Goal: Task Accomplishment & Management: Complete application form

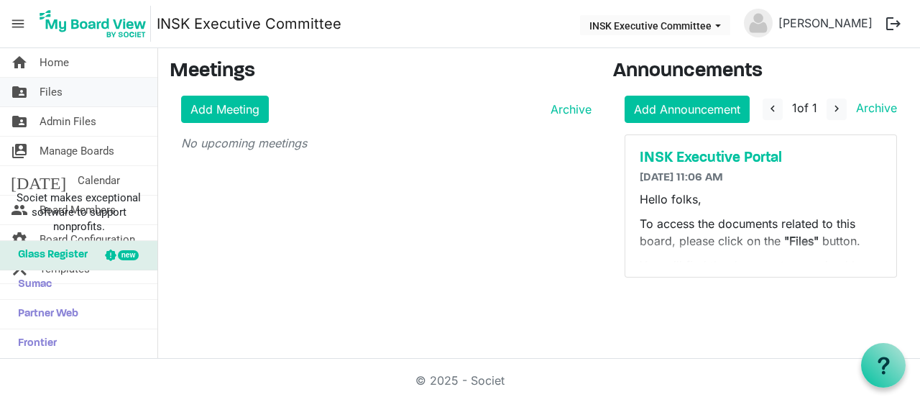
click at [66, 96] on link "folder_shared Files" at bounding box center [78, 92] width 157 height 29
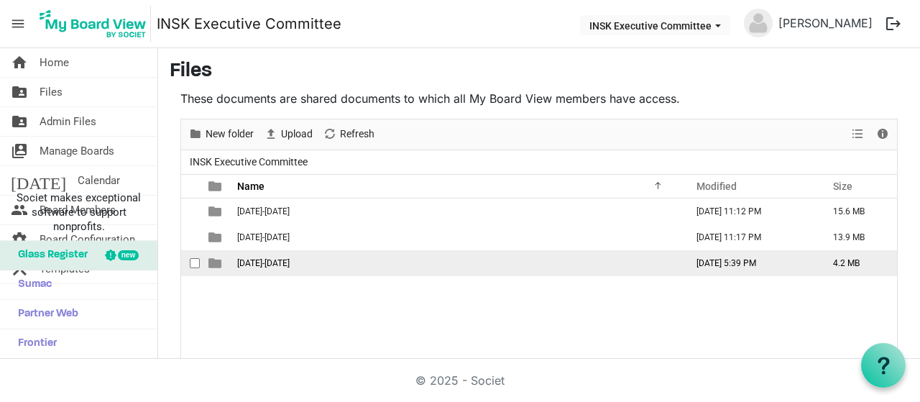
click at [251, 263] on span "[DATE]-[DATE]" at bounding box center [263, 263] width 52 height 10
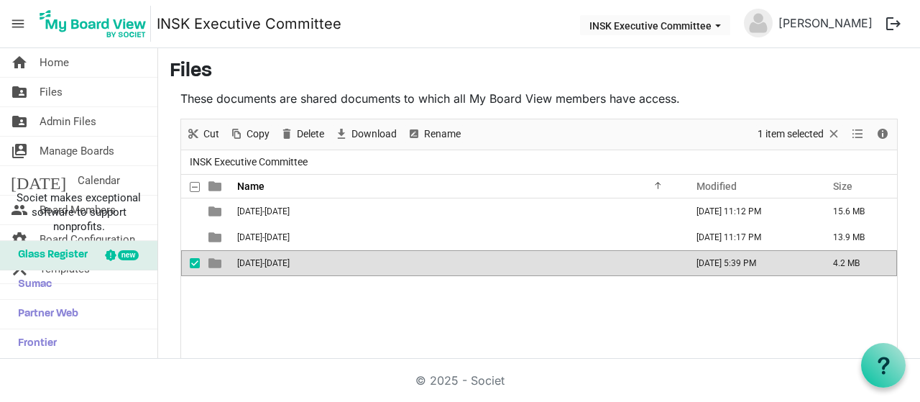
click at [251, 263] on span "2025-2026" at bounding box center [263, 263] width 52 height 10
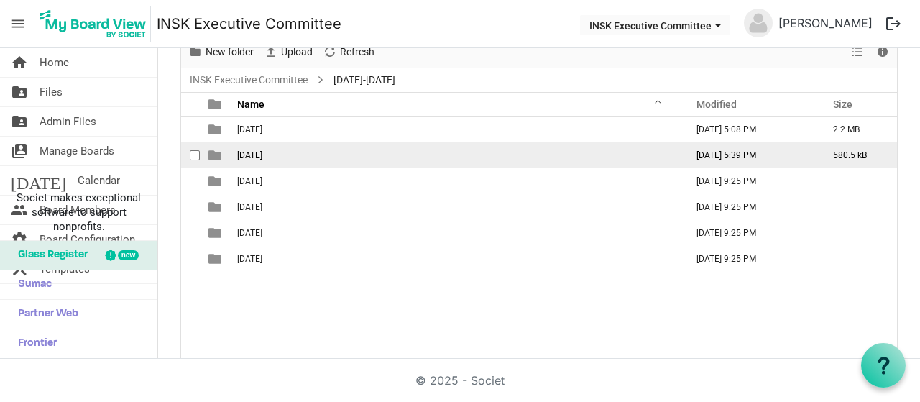
click at [256, 154] on span "2025-10-17" at bounding box center [249, 155] width 25 height 10
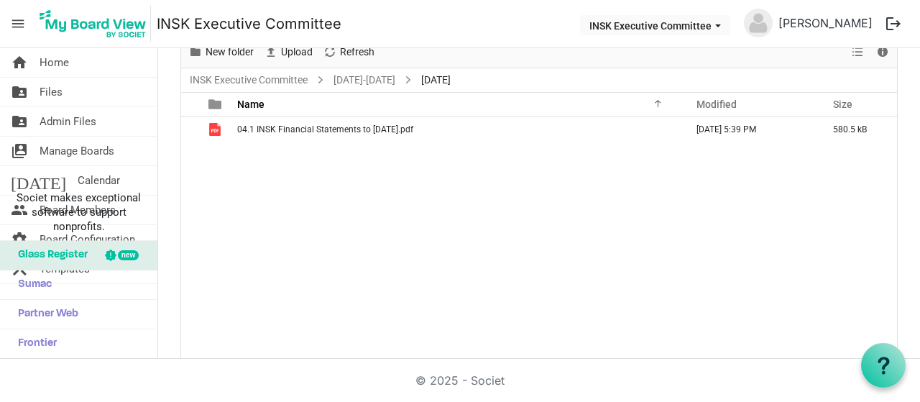
click at [312, 165] on div "04.1 INSK Financial Statements to 31 Aug 2025.pdf October 08, 2025 5:39 PM 580.…" at bounding box center [539, 238] width 716 height 244
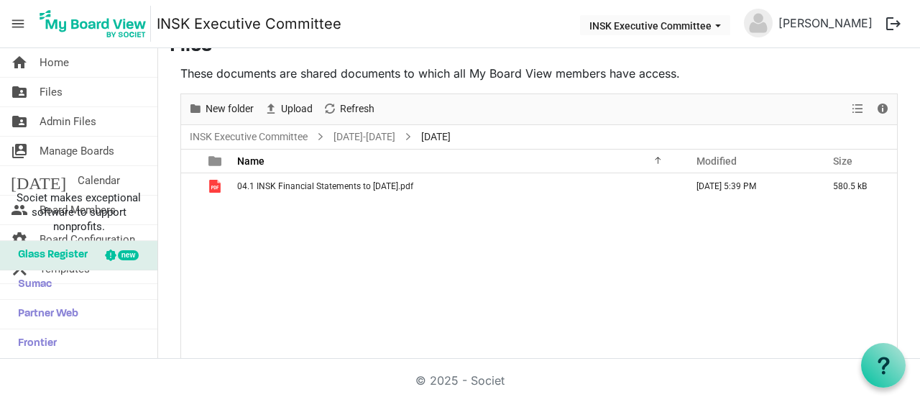
scroll to position [10, 0]
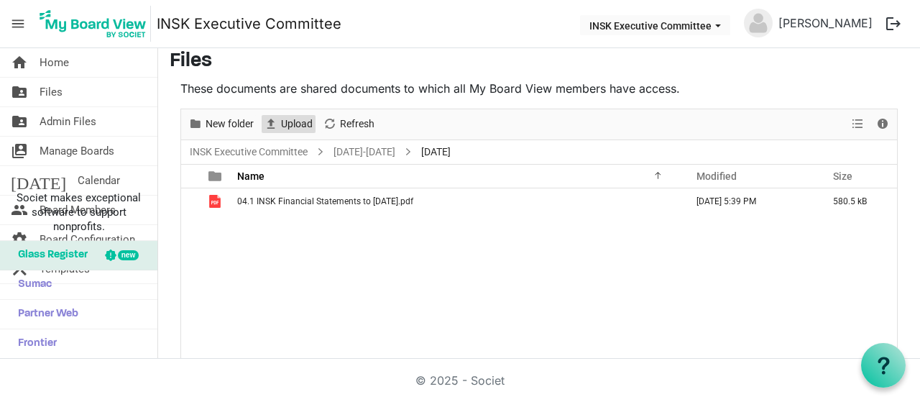
click at [295, 120] on span "Upload" at bounding box center [296, 124] width 34 height 18
click at [73, 65] on link "home Home" at bounding box center [78, 62] width 157 height 29
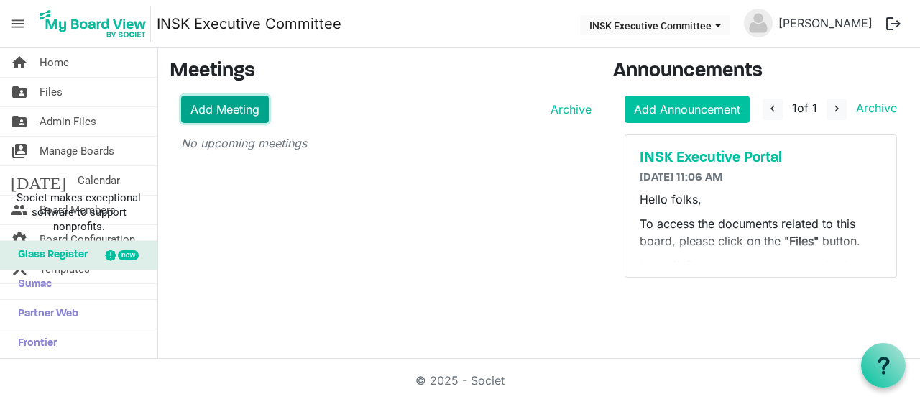
click at [235, 107] on link "Add Meeting" at bounding box center [225, 109] width 88 height 27
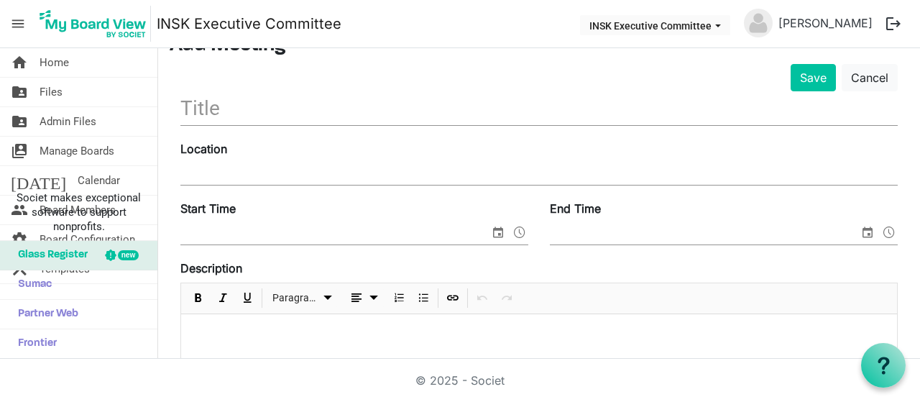
scroll to position [72, 0]
click at [841, 67] on link "Cancel" at bounding box center [869, 77] width 56 height 27
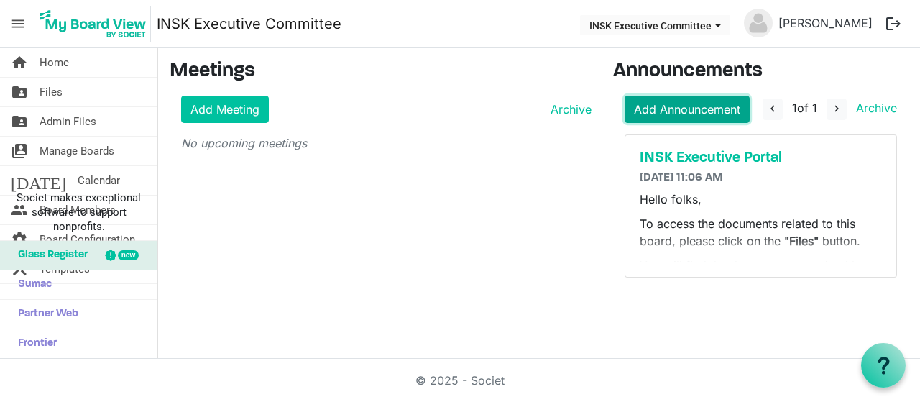
click at [708, 106] on link "Add Announcement" at bounding box center [686, 109] width 125 height 27
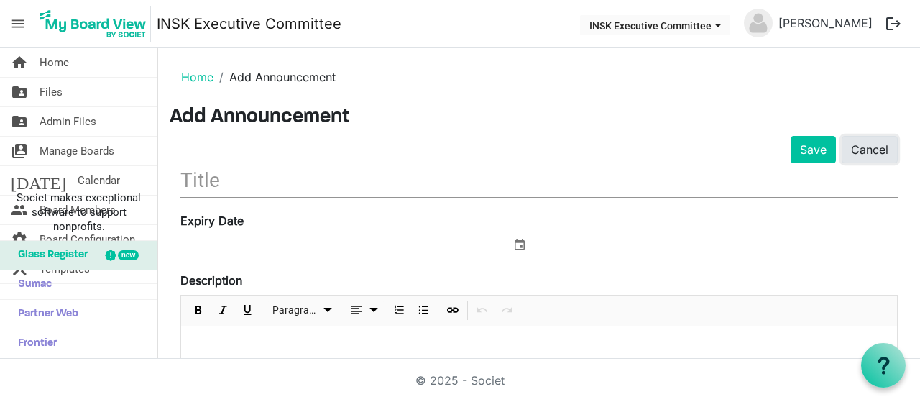
click at [873, 147] on link "Cancel" at bounding box center [869, 149] width 56 height 27
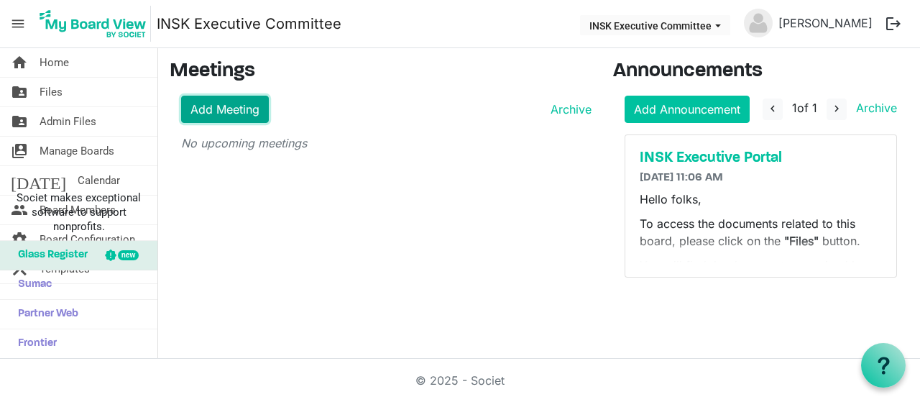
click at [218, 108] on link "Add Meeting" at bounding box center [225, 109] width 88 height 27
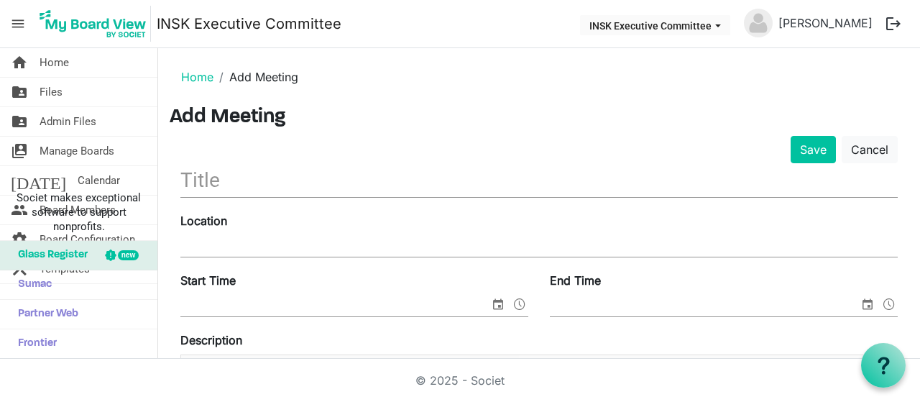
click at [225, 180] on input "text" at bounding box center [538, 180] width 717 height 34
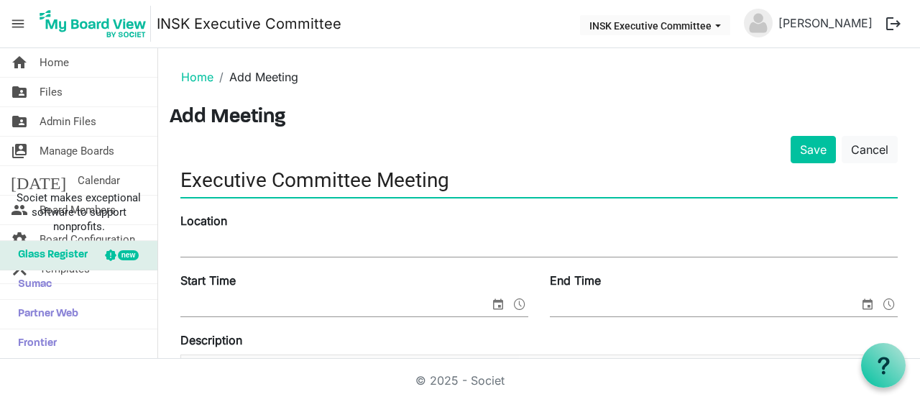
type input "Executive Committee Meeting"
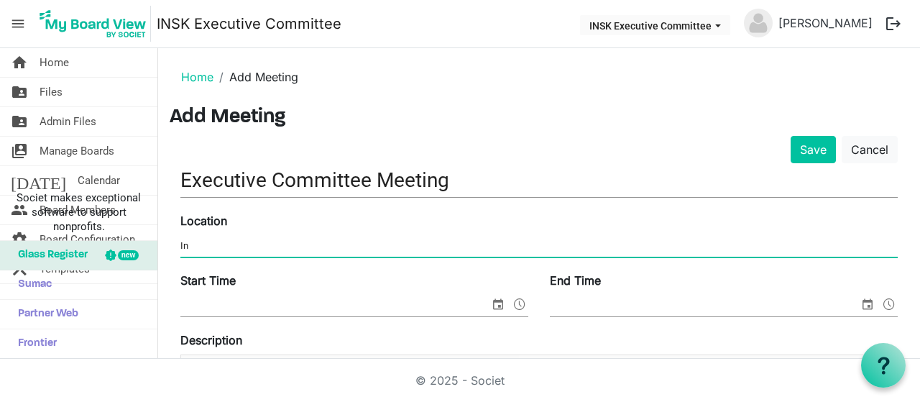
type input "INSK Board Room & Zoom"
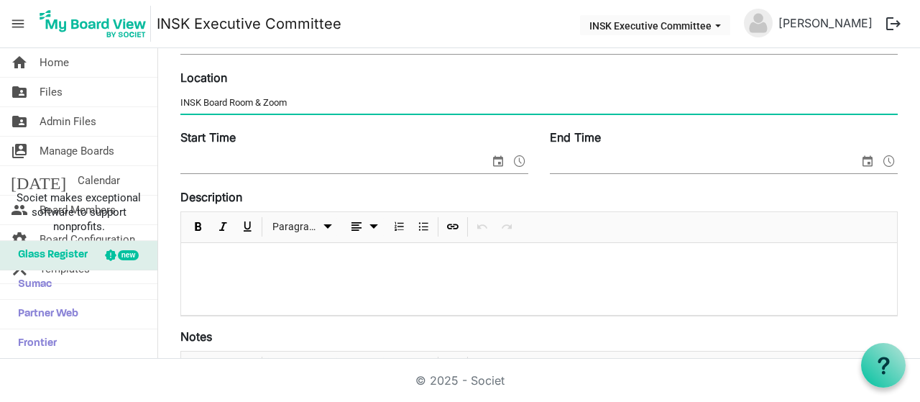
scroll to position [144, 0]
click at [489, 156] on span "select" at bounding box center [497, 160] width 17 height 19
